Goal: Task Accomplishment & Management: Manage account settings

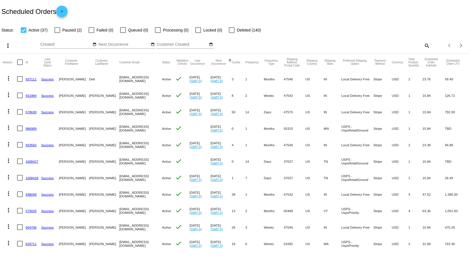
click at [58, 30] on div at bounding box center [58, 30] width 6 height 6
click at [57, 33] on input "Paused (2)" at bounding box center [57, 33] width 0 height 0
checkbox input "true"
click at [24, 30] on div at bounding box center [24, 30] width 6 height 6
click at [24, 33] on input "Active (37)" at bounding box center [23, 33] width 0 height 0
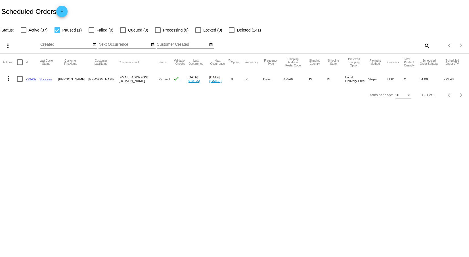
drag, startPoint x: 24, startPoint y: 29, endPoint x: 33, endPoint y: 39, distance: 12.9
click at [24, 29] on div at bounding box center [24, 30] width 6 height 6
click at [24, 33] on input "Active (37)" at bounding box center [23, 33] width 0 height 0
checkbox input "true"
drag, startPoint x: 58, startPoint y: 29, endPoint x: 71, endPoint y: 49, distance: 24.0
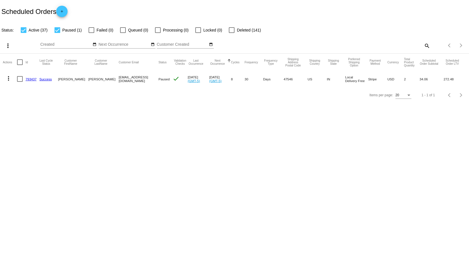
click at [59, 30] on app-dashboard-scheduled-orders "Scheduled Orders add Status: Active (37) Paused (1) Failed (0) Queued (0) Proce…" at bounding box center [234, 51] width 469 height 103
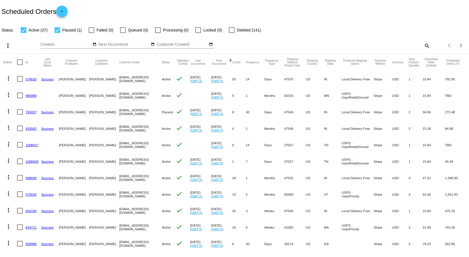
click at [424, 45] on mat-icon "search" at bounding box center [427, 45] width 7 height 9
click at [369, 44] on input "Search" at bounding box center [371, 44] width 117 height 5
type input "dauby"
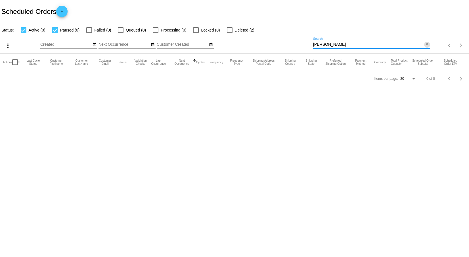
click at [428, 44] on mat-icon "close" at bounding box center [427, 44] width 4 height 5
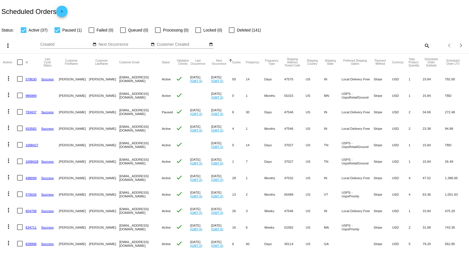
click at [59, 30] on div at bounding box center [58, 30] width 6 height 6
click at [57, 33] on input "Paused (1)" at bounding box center [57, 33] width 0 height 0
checkbox input "false"
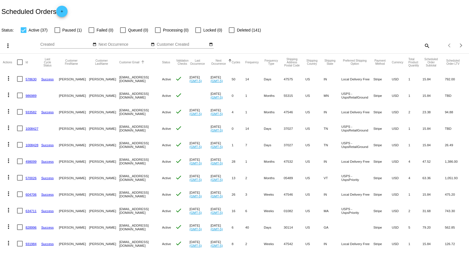
click at [141, 62] on div at bounding box center [142, 62] width 2 height 2
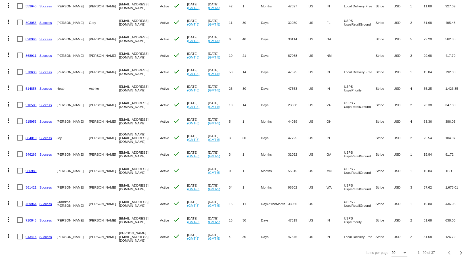
scroll to position [163, 0]
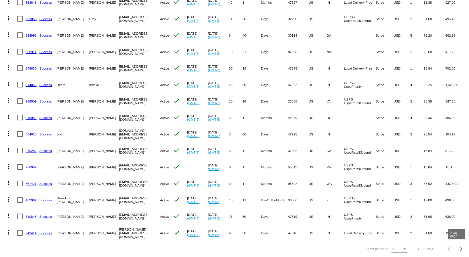
click at [459, 247] on div "Next page" at bounding box center [461, 249] width 4 height 4
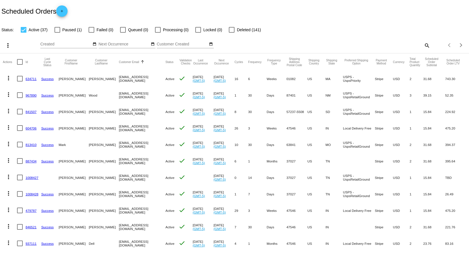
scroll to position [0, 0]
click at [233, 61] on div at bounding box center [233, 60] width 1 height 3
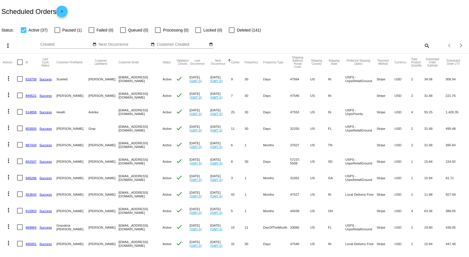
click at [228, 60] on div at bounding box center [229, 60] width 3 height 3
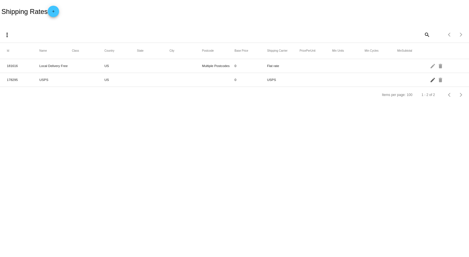
click at [432, 79] on mat-icon "edit" at bounding box center [433, 79] width 7 height 9
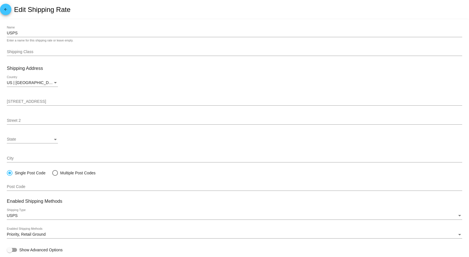
scroll to position [16, 0]
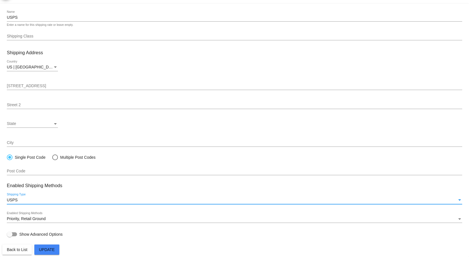
click at [22, 199] on div "USPS" at bounding box center [232, 200] width 451 height 5
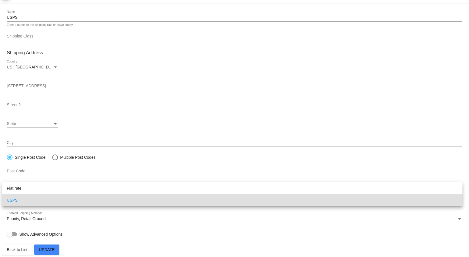
click at [14, 199] on span "USPS" at bounding box center [232, 200] width 451 height 12
